Goal: Information Seeking & Learning: Learn about a topic

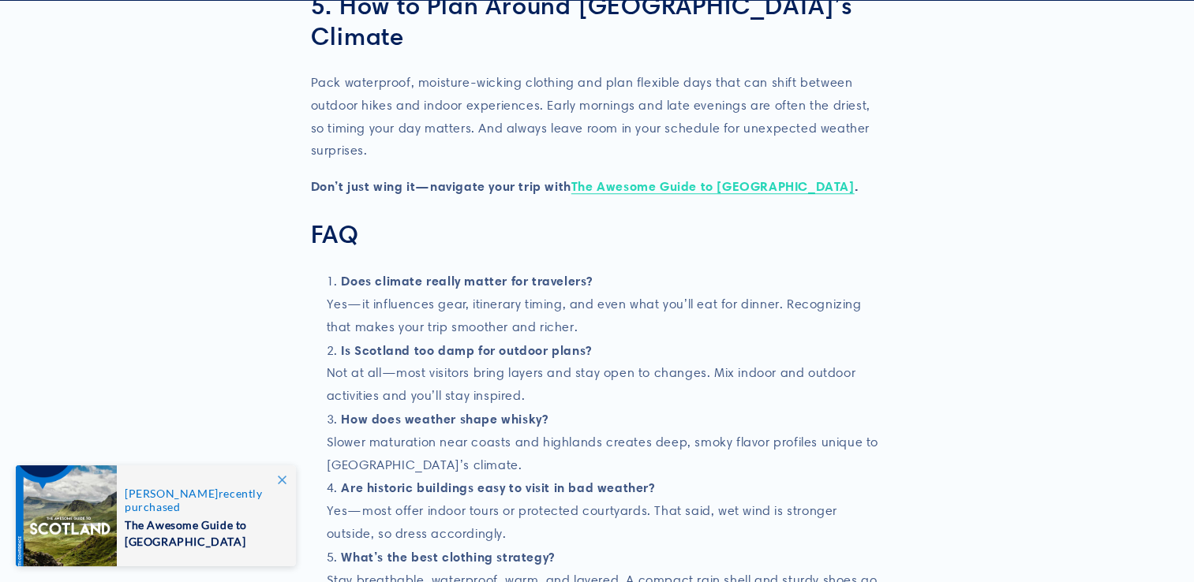
scroll to position [2064, 0]
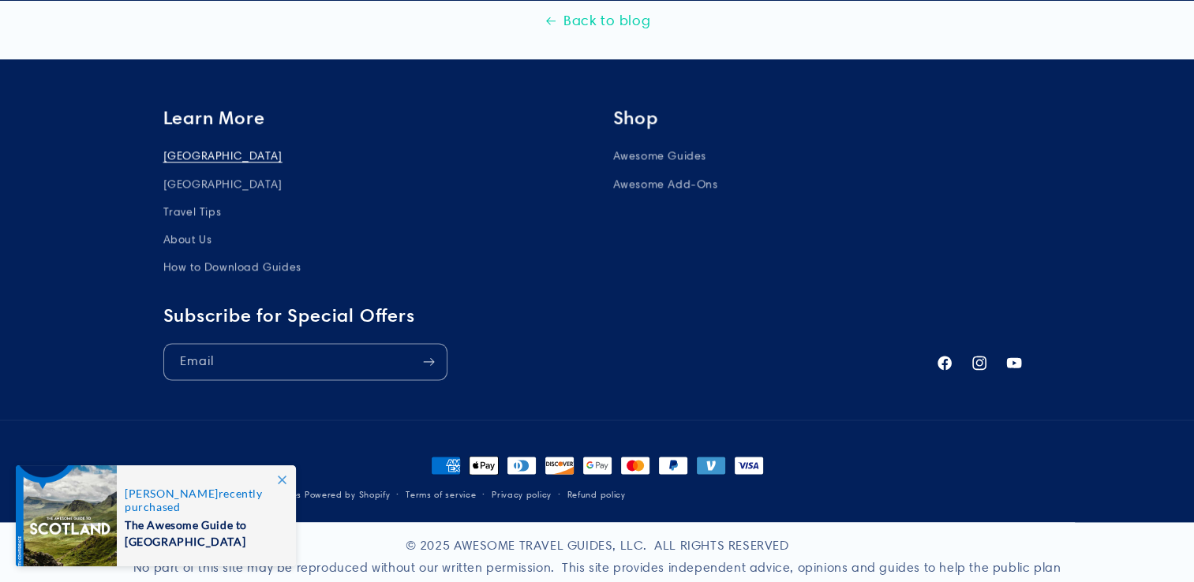
click at [278, 480] on icon at bounding box center [282, 480] width 9 height 9
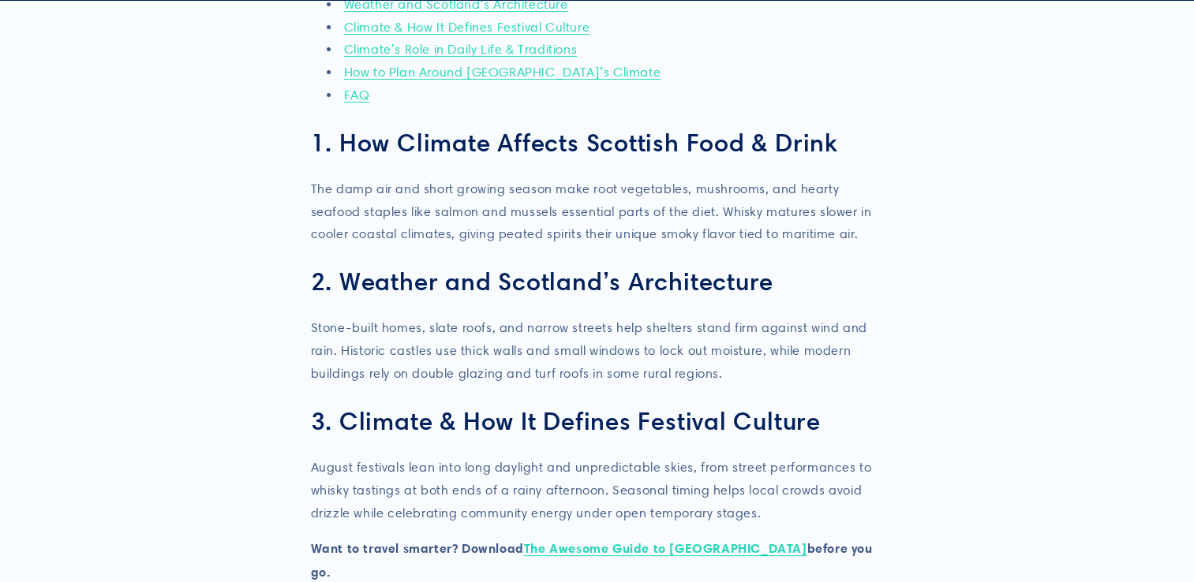
scroll to position [525, 0]
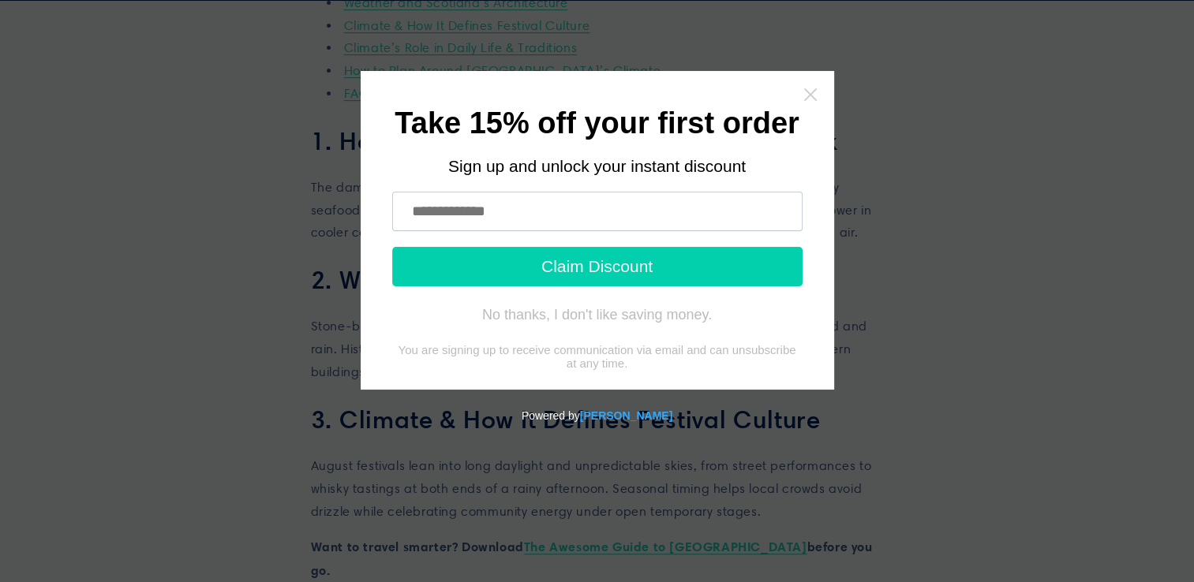
click at [807, 96] on icon "Close widget" at bounding box center [809, 94] width 13 height 13
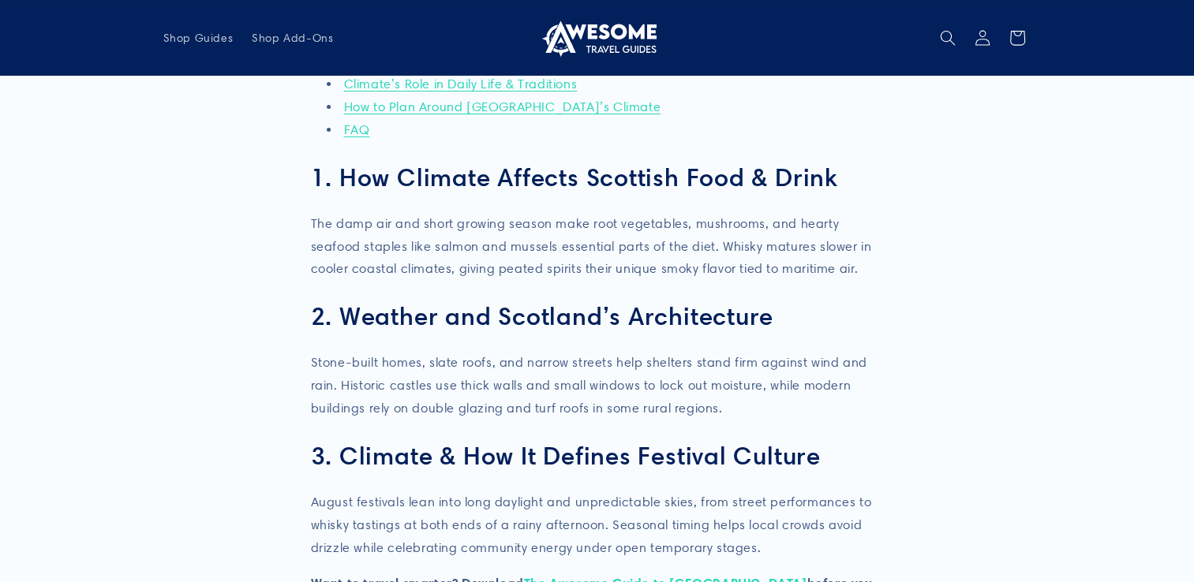
scroll to position [0, 0]
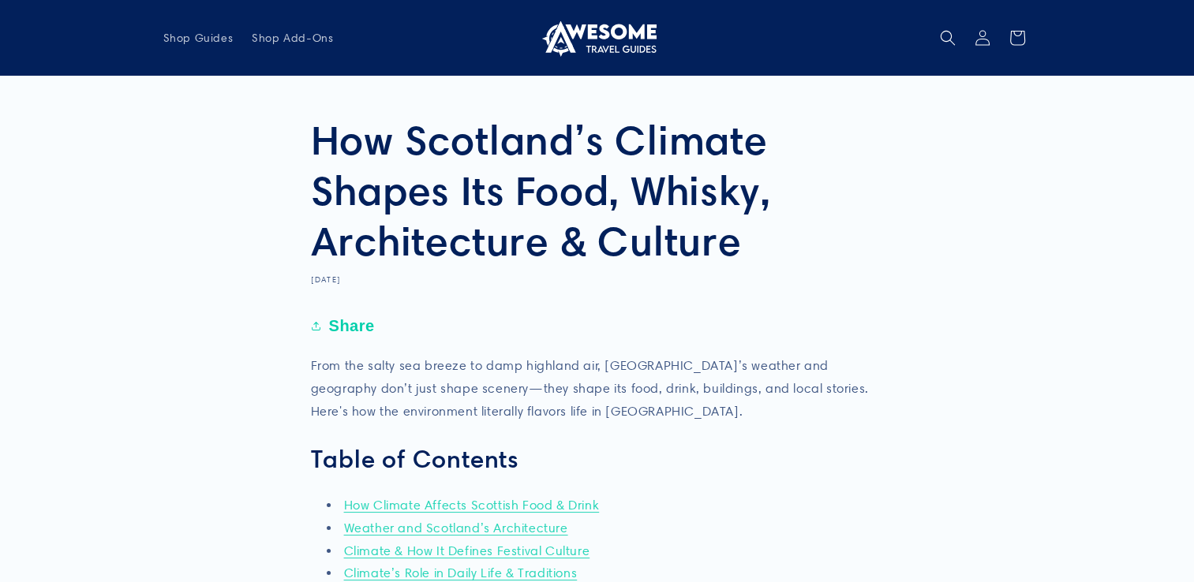
drag, startPoint x: 742, startPoint y: 256, endPoint x: 345, endPoint y: 144, distance: 412.3
drag, startPoint x: 345, startPoint y: 144, endPoint x: 735, endPoint y: 241, distance: 402.6
click at [735, 241] on h1 "How Scotland’s Climate Shapes Its Food, Whisky, Architecture & Culture" at bounding box center [597, 189] width 573 height 151
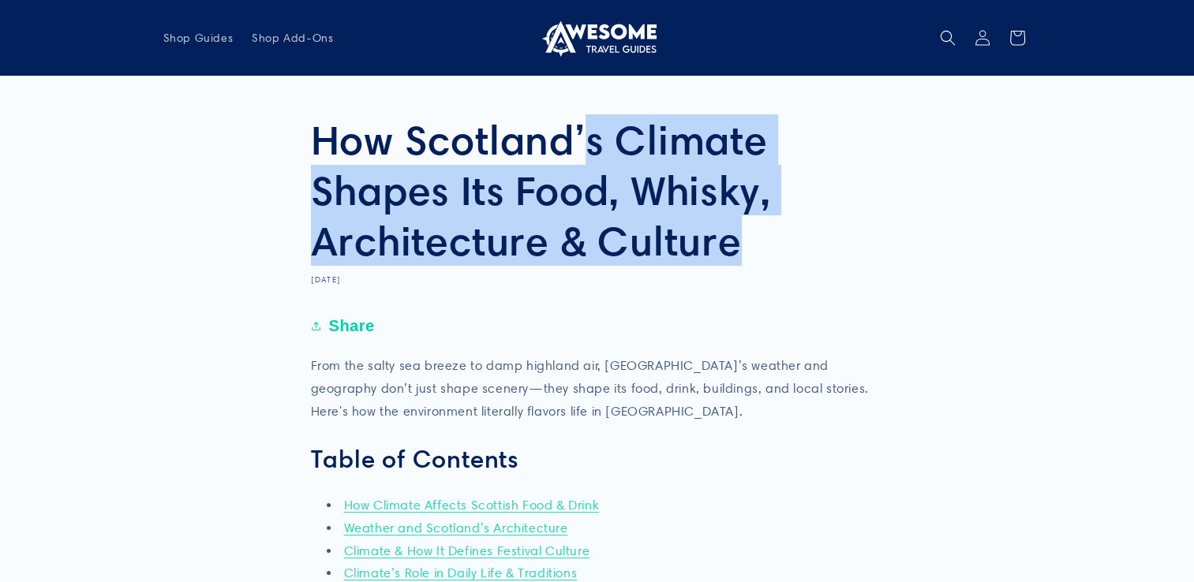
drag, startPoint x: 735, startPoint y: 241, endPoint x: 325, endPoint y: 150, distance: 420.3
click at [325, 150] on h1 "How Scotland’s Climate Shapes Its Food, Whisky, Architecture & Culture" at bounding box center [597, 189] width 573 height 151
copy h1 "How Scotland’s Climate Shapes Its Food, Whisky, Architecture & Culture"
